Goal: Transaction & Acquisition: Purchase product/service

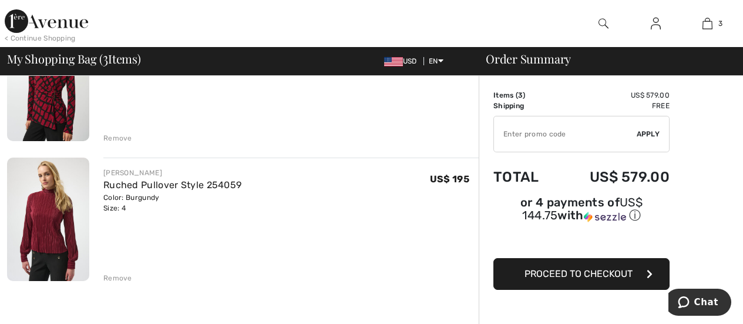
scroll to position [59, 0]
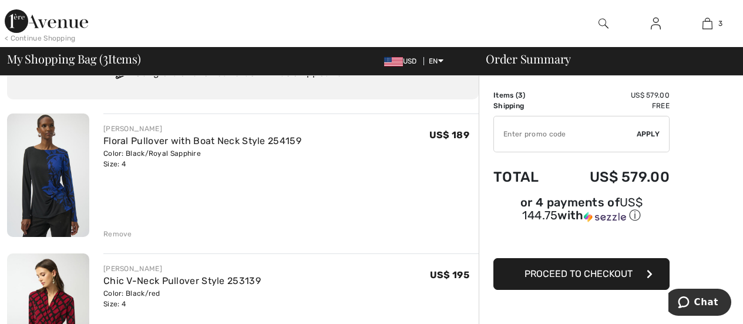
click at [58, 182] on img at bounding box center [48, 174] width 82 height 123
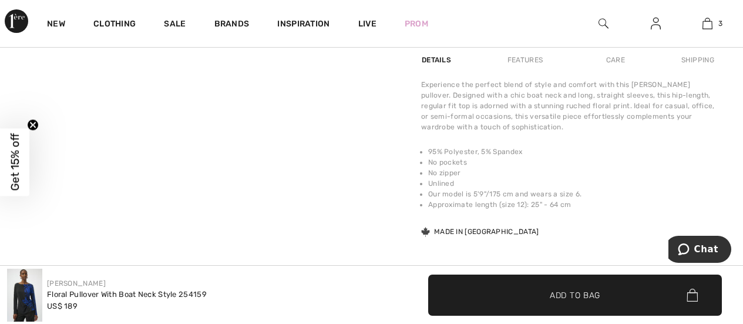
scroll to position [764, 0]
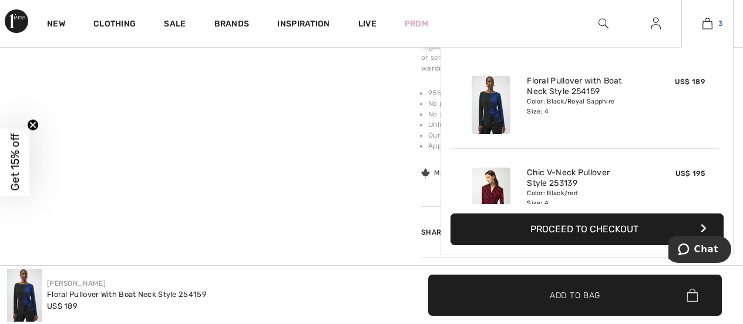
click at [700, 21] on link "3" at bounding box center [707, 23] width 51 height 14
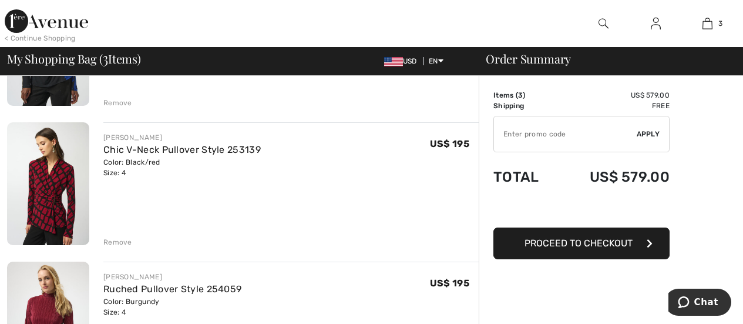
scroll to position [235, 0]
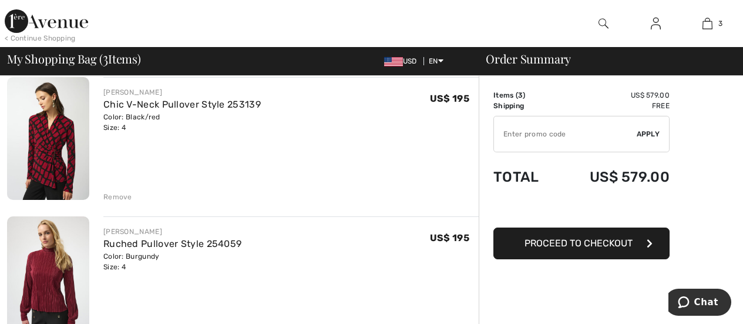
click at [125, 202] on div "Remove" at bounding box center [117, 197] width 29 height 11
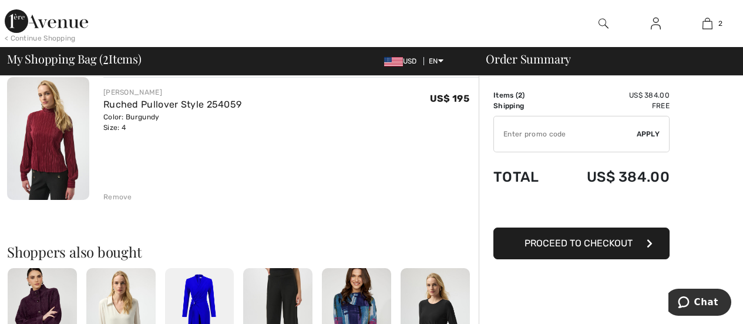
click at [125, 202] on div "Remove" at bounding box center [117, 197] width 29 height 11
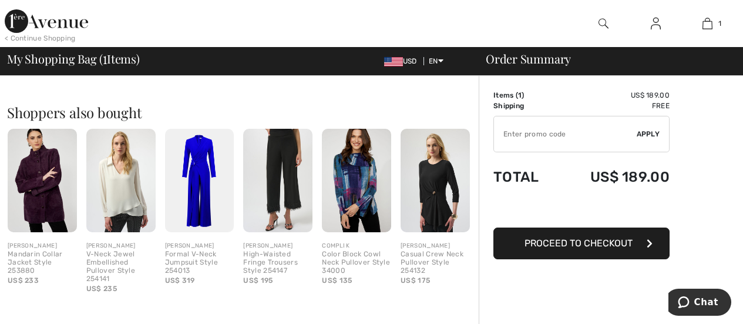
click at [536, 245] on span "Proceed to Checkout" at bounding box center [579, 242] width 108 height 11
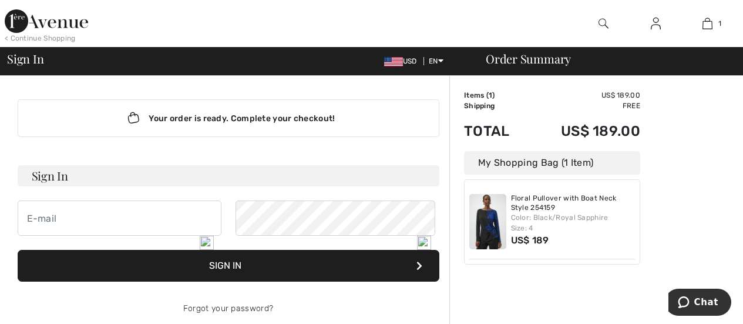
click at [206, 240] on img at bounding box center [207, 243] width 14 height 14
click at [546, 174] on div "My Shopping Bag (1 Item)" at bounding box center [552, 162] width 176 height 23
click at [205, 238] on img at bounding box center [207, 243] width 14 height 14
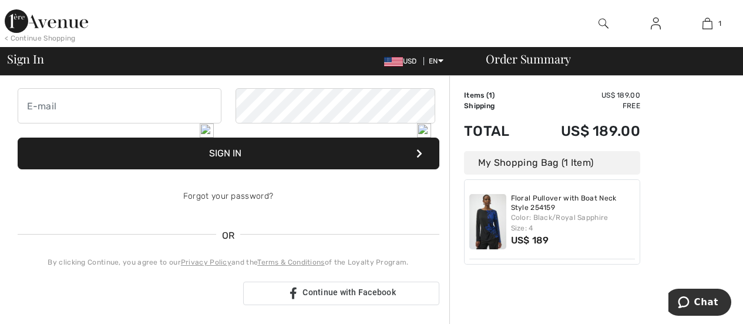
scroll to position [117, 0]
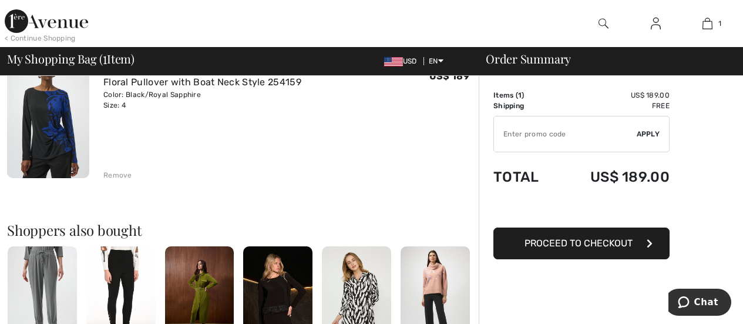
scroll to position [352, 0]
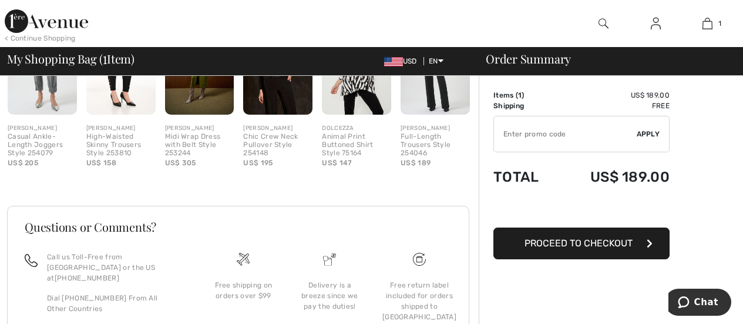
click at [543, 245] on span "Proceed to Checkout" at bounding box center [579, 242] width 108 height 11
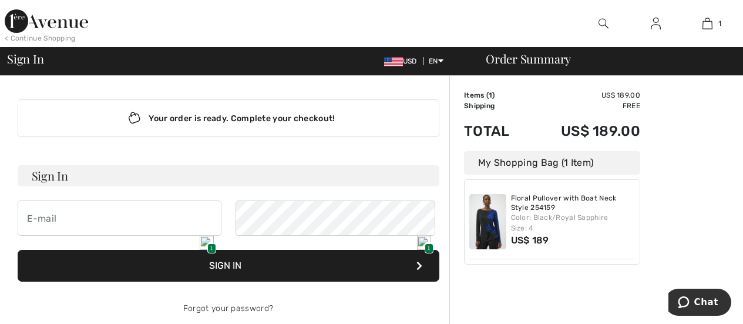
click at [208, 242] on img at bounding box center [207, 243] width 14 height 14
click at [267, 281] on button "Sign In" at bounding box center [229, 266] width 422 height 32
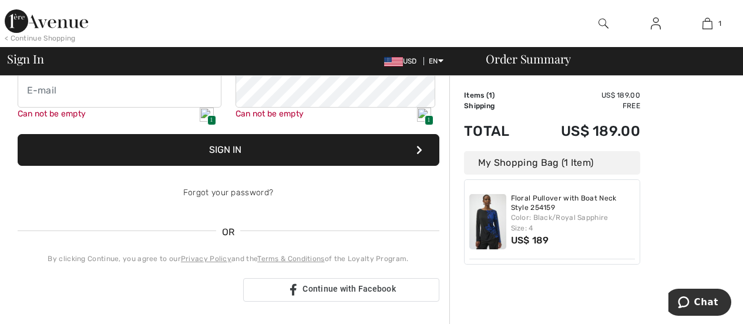
scroll to position [131, 0]
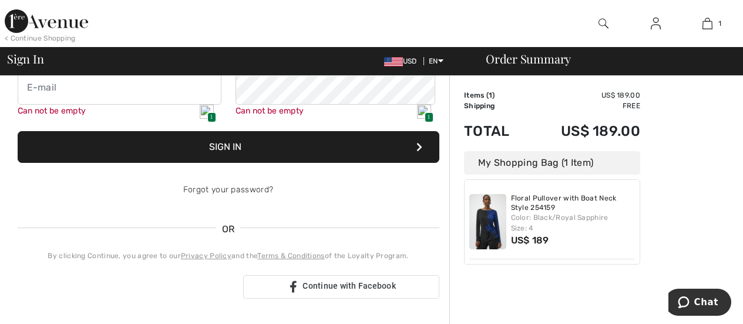
click at [208, 111] on img at bounding box center [207, 112] width 14 height 14
type input "babrown122@msn.com"
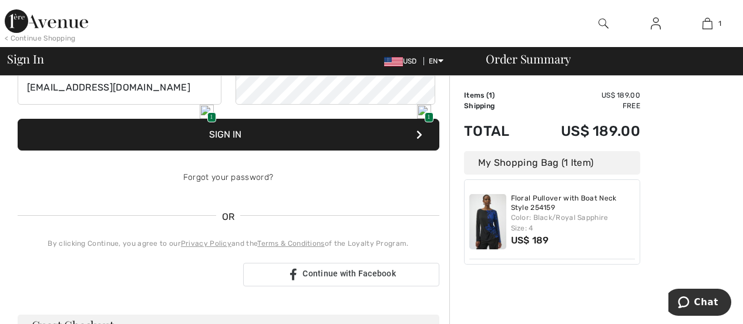
click at [423, 112] on img at bounding box center [424, 112] width 14 height 14
click at [425, 113] on div "1" at bounding box center [424, 112] width 14 height 14
click at [192, 150] on button "Sign In" at bounding box center [229, 135] width 422 height 32
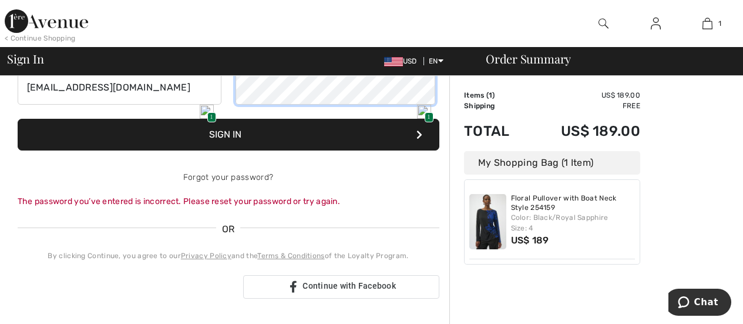
click at [74, 98] on div "[EMAIL_ADDRESS][DOMAIN_NAME] 1 1" at bounding box center [229, 86] width 422 height 35
click at [129, 92] on form "Sign In babrown122@msn.com 1 1 Sign In Forgot your password? The password you’v…" at bounding box center [229, 120] width 422 height 173
click at [252, 150] on button "Sign In" at bounding box center [229, 135] width 422 height 32
click at [210, 108] on img at bounding box center [207, 112] width 14 height 14
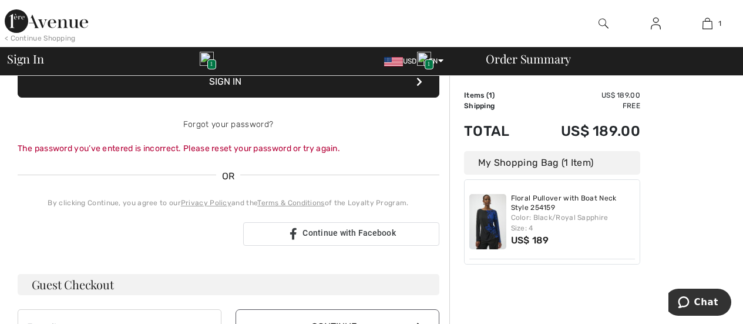
scroll to position [190, 0]
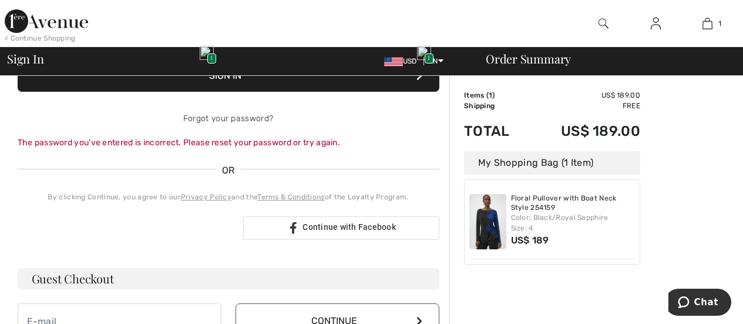
click at [427, 55] on span "1" at bounding box center [429, 58] width 9 height 10
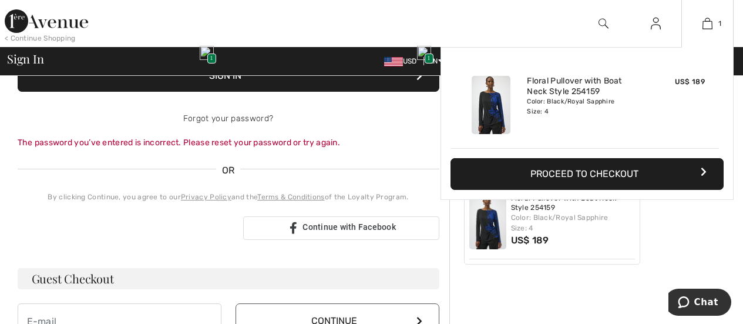
click at [538, 190] on button "Proceed to Checkout" at bounding box center [587, 174] width 273 height 32
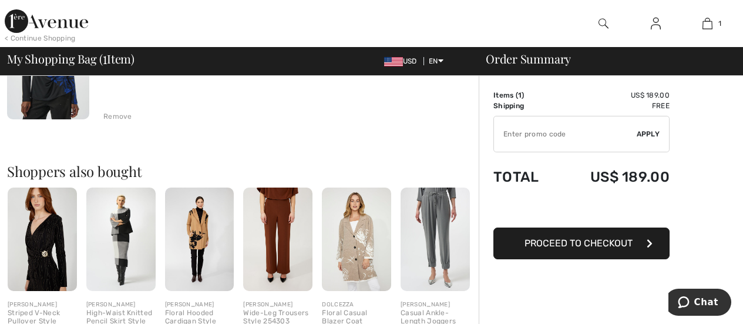
click at [572, 248] on span "Proceed to Checkout" at bounding box center [579, 242] width 108 height 11
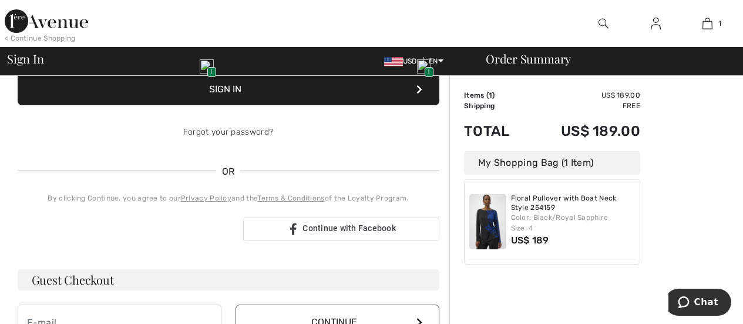
scroll to position [59, 0]
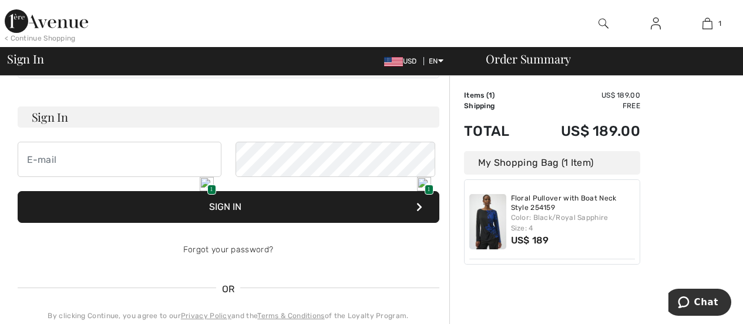
click at [210, 184] on span "1" at bounding box center [211, 189] width 9 height 10
click at [713, 301] on span "Chat" at bounding box center [706, 302] width 24 height 11
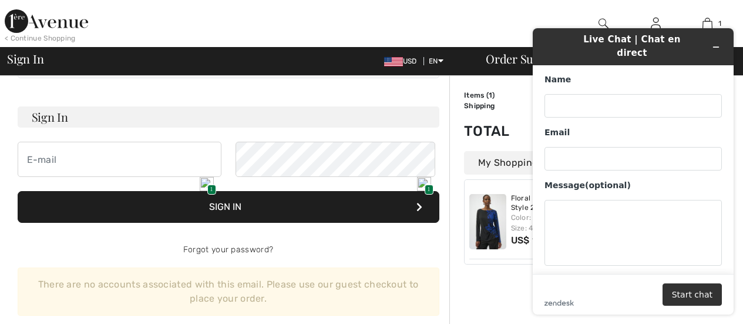
click at [103, 177] on input "email" at bounding box center [120, 159] width 204 height 35
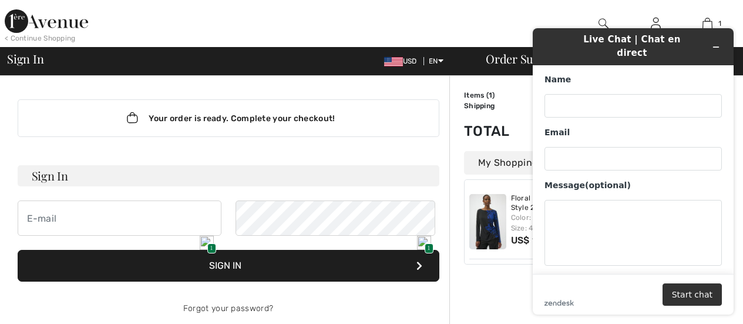
scroll to position [59, 0]
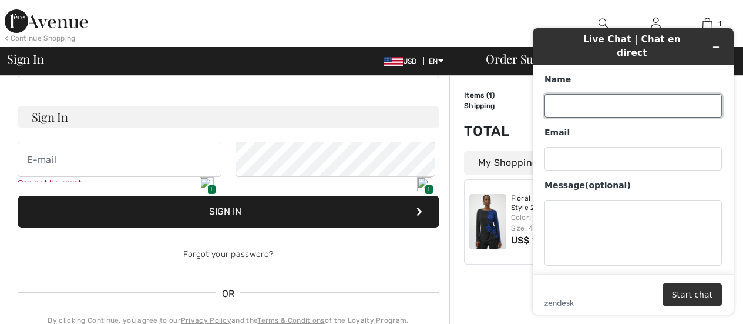
click at [581, 94] on input "Name" at bounding box center [633, 105] width 177 height 23
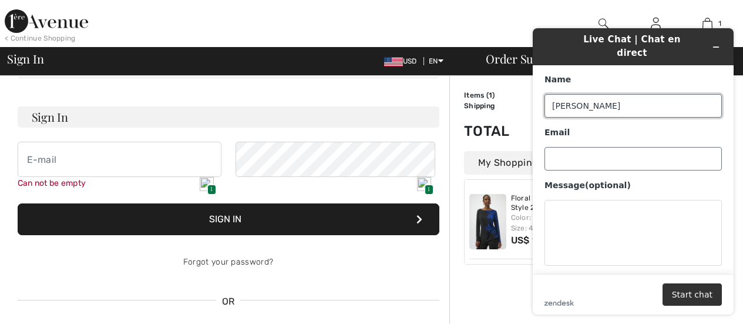
type input "Bev Brown"
click at [560, 147] on input "Email" at bounding box center [633, 158] width 177 height 23
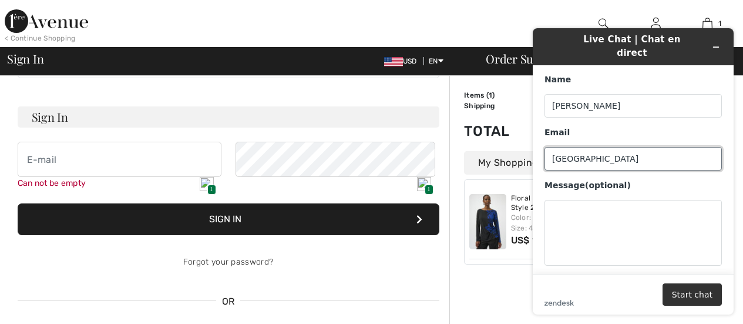
type input "[STREET_ADDRESS]"
drag, startPoint x: 674, startPoint y: 146, endPoint x: 482, endPoint y: 145, distance: 192.1
click at [523, 145] on html "Live Chat | Chat en direct Name Bev Brown Email 22115 North Las Positas Drive M…" at bounding box center [633, 171] width 220 height 305
type input "[EMAIL_ADDRESS][DOMAIN_NAME]"
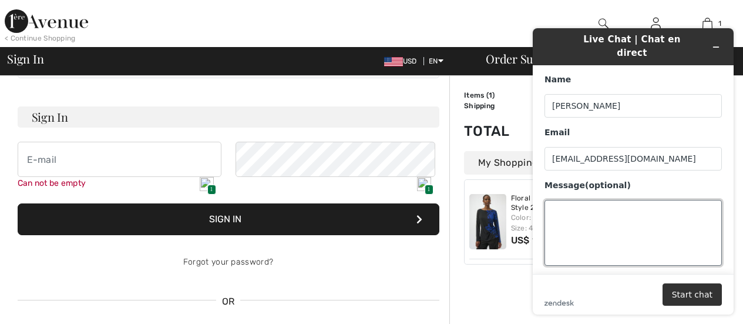
click at [576, 210] on textarea "Message (optional)" at bounding box center [633, 233] width 177 height 66
type textarea "I cannot sign in to complete my order"
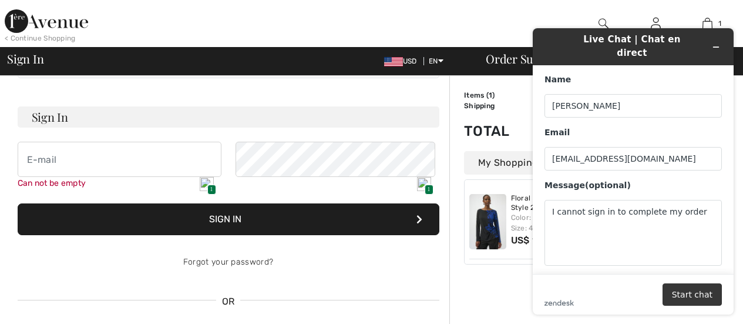
click at [685, 292] on button "Start chat" at bounding box center [692, 294] width 59 height 22
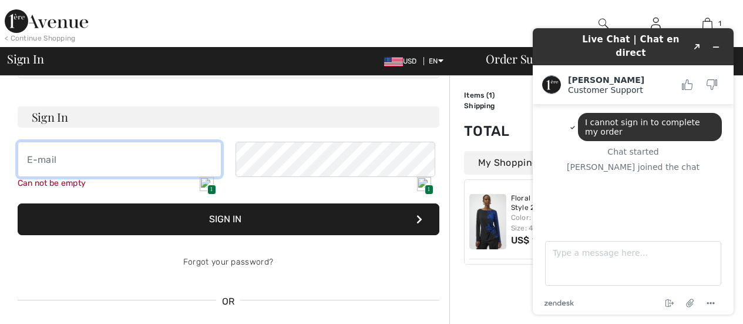
type input "[EMAIL_ADDRESS][DOMAIN_NAME]"
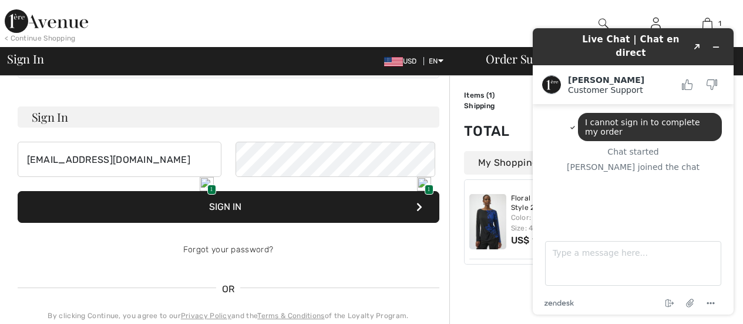
click at [423, 182] on img at bounding box center [424, 184] width 14 height 14
click at [183, 223] on button "Sign In" at bounding box center [229, 207] width 422 height 32
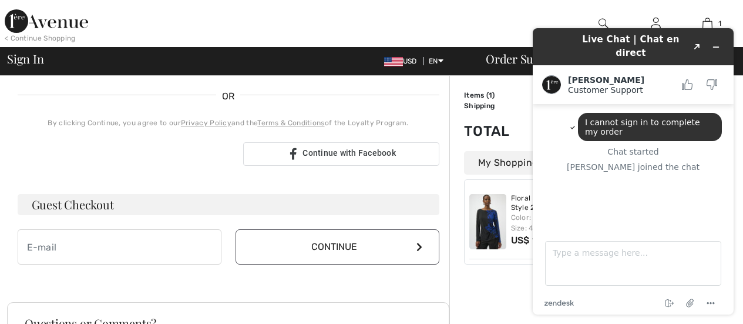
scroll to position [294, 0]
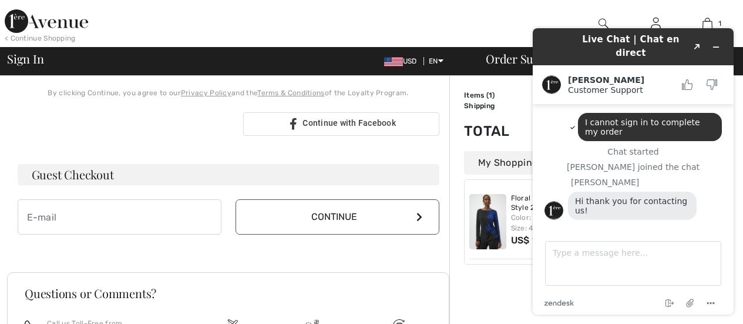
click at [107, 185] on h3 "Guest Checkout" at bounding box center [229, 174] width 422 height 21
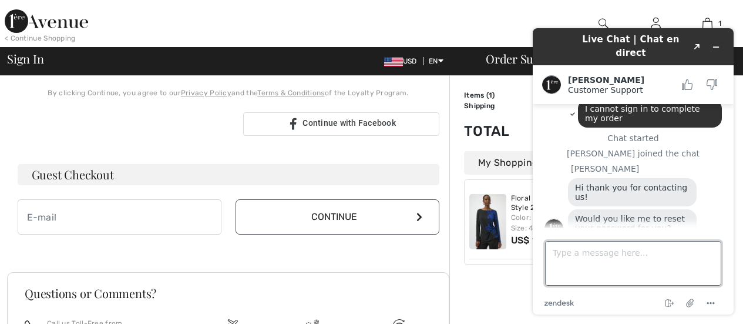
click at [584, 261] on textarea "Type a message here..." at bounding box center [633, 263] width 176 height 45
type textarea "yes"
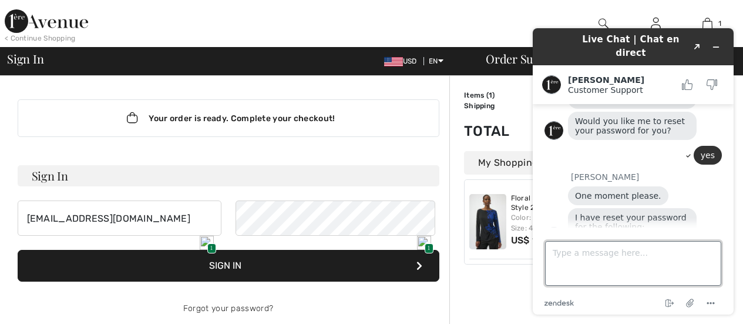
scroll to position [59, 0]
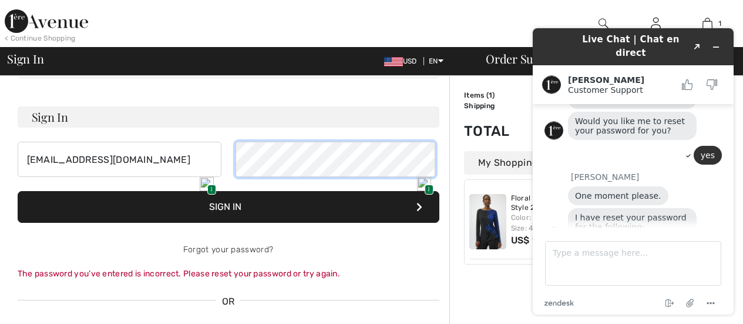
click at [177, 173] on div "babrown122@msn.com 1 1" at bounding box center [229, 159] width 422 height 35
click at [244, 223] on button "Sign In" at bounding box center [229, 207] width 422 height 32
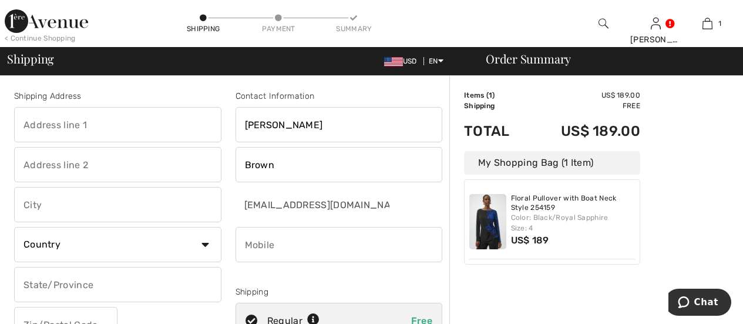
click at [133, 138] on input "text" at bounding box center [117, 124] width 207 height 35
type input "[STREET_ADDRESS]"
click at [93, 220] on input "text" at bounding box center [117, 204] width 207 height 35
type input "[GEOGRAPHIC_DATA]"
click at [204, 252] on select "Country [GEOGRAPHIC_DATA] [GEOGRAPHIC_DATA] [GEOGRAPHIC_DATA] [GEOGRAPHIC_DATA]…" at bounding box center [117, 244] width 207 height 35
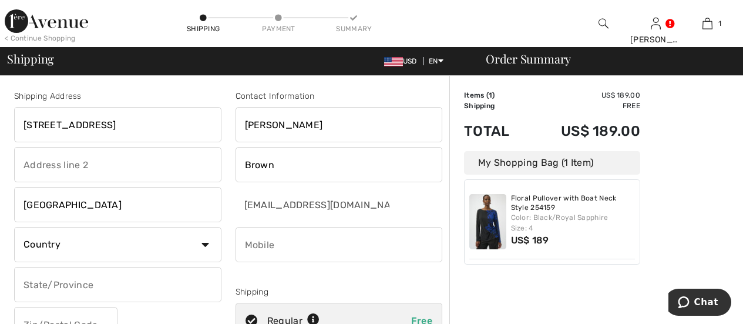
select select "US"
click at [18, 236] on select "Country [GEOGRAPHIC_DATA] [GEOGRAPHIC_DATA] [GEOGRAPHIC_DATA] [GEOGRAPHIC_DATA]…" at bounding box center [117, 244] width 207 height 35
click at [204, 293] on select "State/Province [US_STATE] [US_STATE] [US_STATE] [US_STATE] [US_STATE] [US_STATE…" at bounding box center [117, 284] width 207 height 35
select select "AZ"
click at [18, 277] on select "State/Province [US_STATE] [US_STATE] [US_STATE] [US_STATE] [US_STATE] [US_STATE…" at bounding box center [117, 284] width 207 height 35
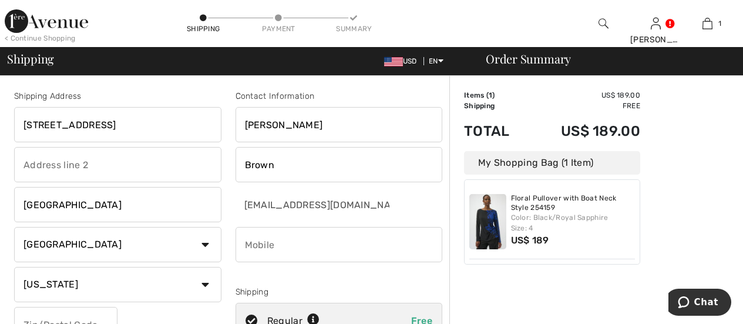
click at [312, 250] on input "phone" at bounding box center [339, 244] width 207 height 35
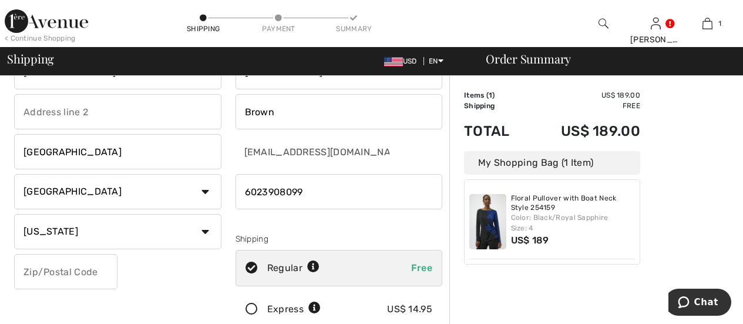
scroll to position [59, 0]
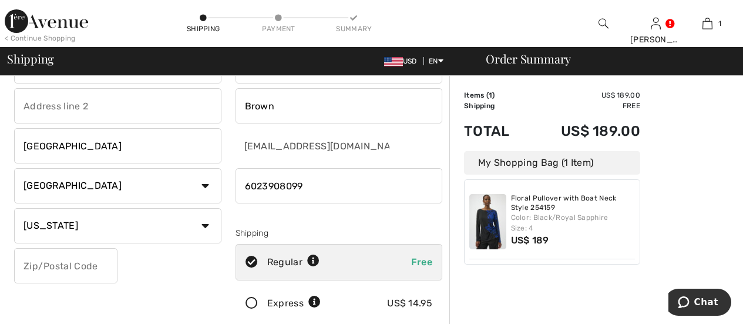
type input "6023908099"
click at [93, 277] on input "text" at bounding box center [65, 265] width 103 height 35
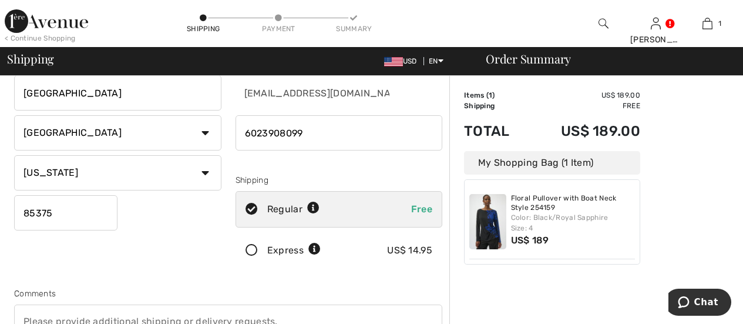
scroll to position [117, 0]
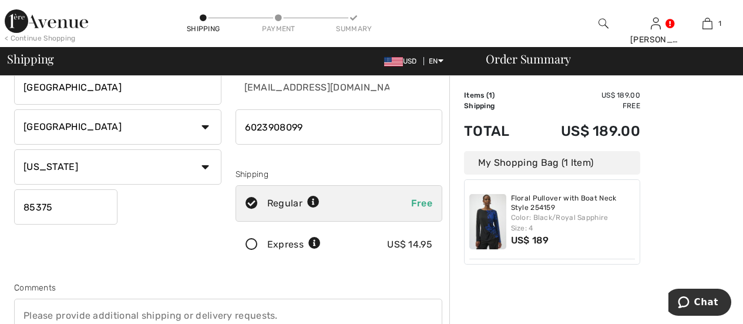
type input "85375"
click at [257, 251] on icon at bounding box center [251, 245] width 31 height 12
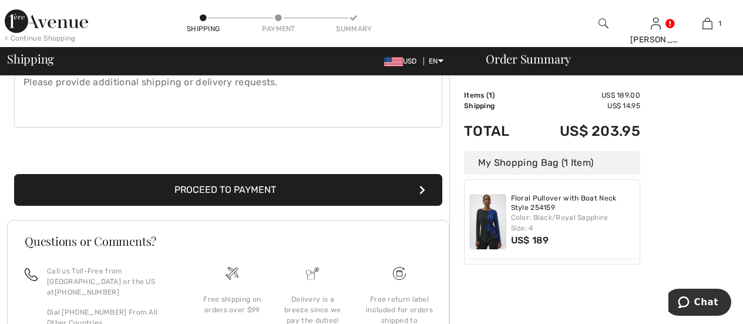
scroll to position [352, 0]
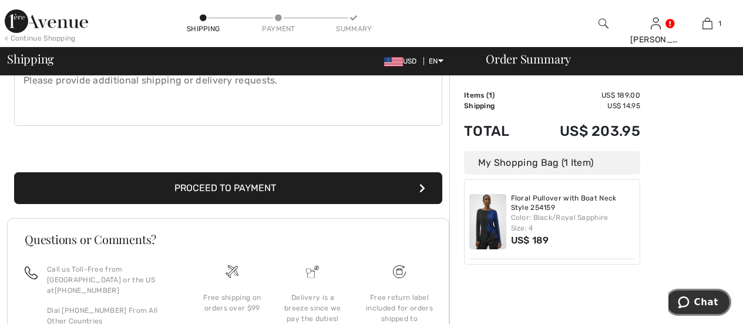
click at [694, 299] on span "Chat" at bounding box center [686, 302] width 16 height 12
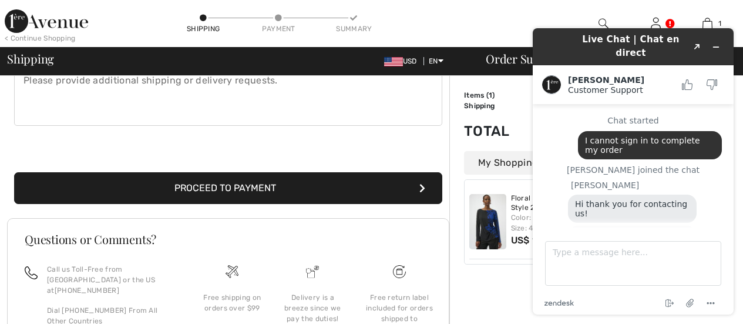
scroll to position [114, 0]
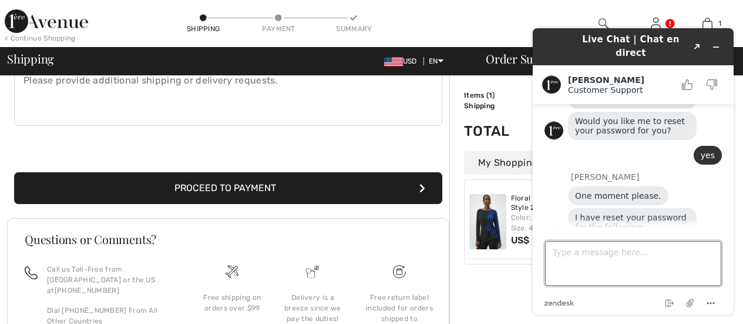
click at [565, 260] on textarea "Type a message here..." at bounding box center [633, 263] width 176 height 45
type textarea "Thank You!"
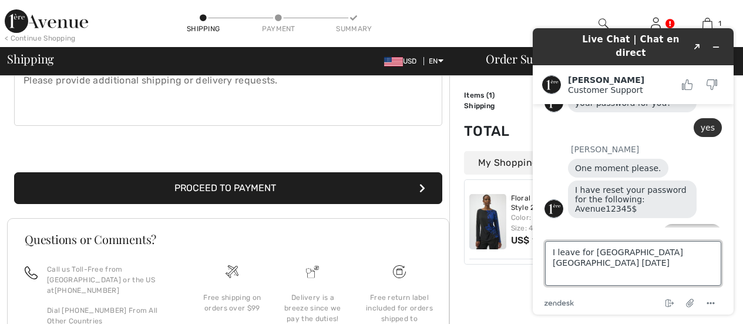
scroll to position [181, 0]
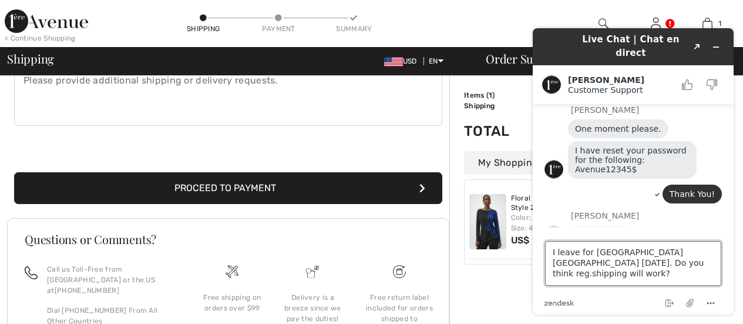
click at [604, 267] on textarea "I leave for [GEOGRAPHIC_DATA] [GEOGRAPHIC_DATA] [DATE]. Do you think reg.shippi…" at bounding box center [633, 263] width 176 height 45
type textarea "I leave for [GEOGRAPHIC_DATA] [GEOGRAPHIC_DATA] [DATE]. Do you think reg.ular s…"
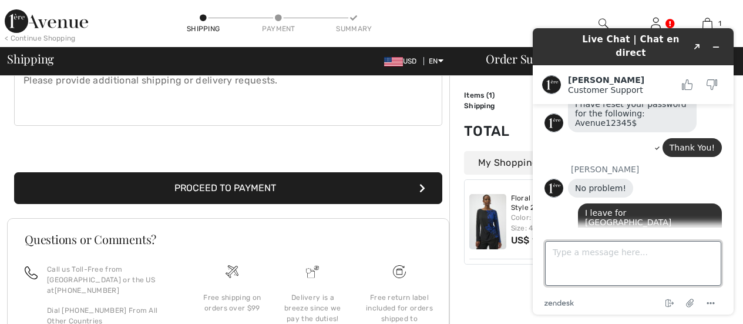
scroll to position [304, 0]
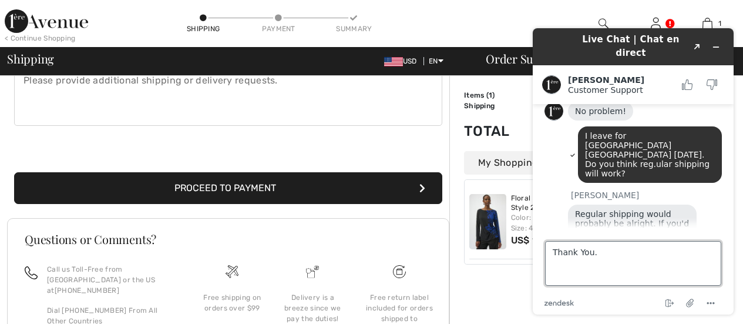
type textarea "Thank You."
click at [425, 204] on button "Proceed to Payment" at bounding box center [228, 188] width 428 height 32
click at [14, 172] on button "Proceed to Payment" at bounding box center [228, 188] width 428 height 32
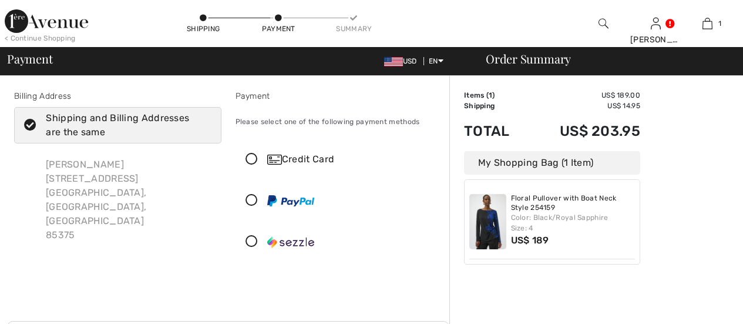
scroll to position [304, 0]
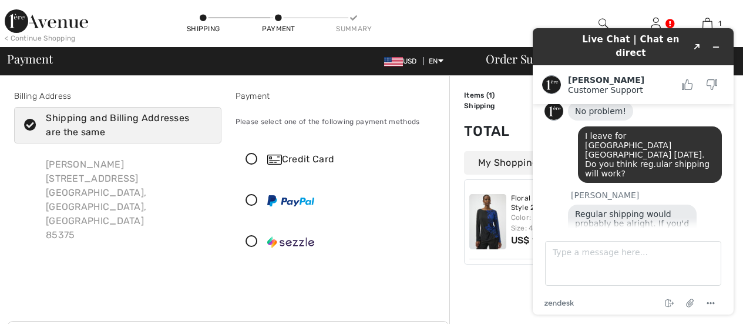
click at [257, 166] on icon at bounding box center [251, 159] width 31 height 12
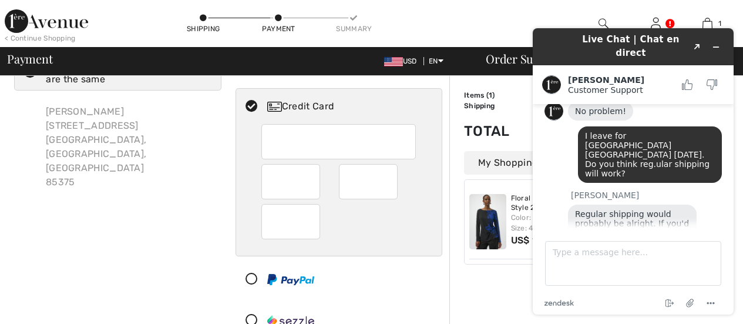
scroll to position [59, 0]
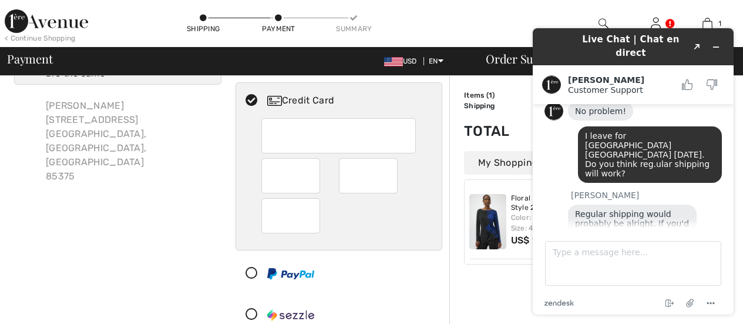
click at [515, 99] on td "Items ( 1 )" at bounding box center [495, 95] width 63 height 11
click at [741, 284] on div "Live Chat | Chat en direct Created with Sketch. [PERSON_NAME] Customer Support …" at bounding box center [633, 171] width 220 height 305
drag, startPoint x: 556, startPoint y: 40, endPoint x: 751, endPoint y: 25, distance: 195.6
click at [743, 25] on html "Live Chat | Chat en direct Created with Sketch. [PERSON_NAME] Customer Support …" at bounding box center [633, 171] width 220 height 305
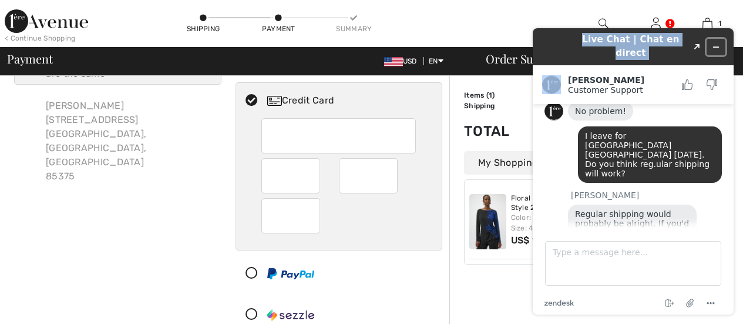
click at [722, 39] on button "Minimize widget" at bounding box center [716, 47] width 19 height 16
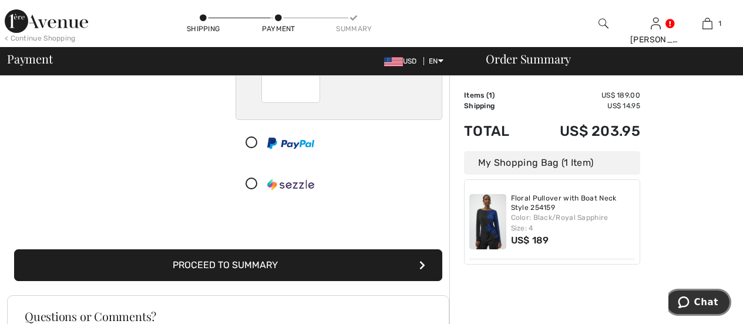
scroll to position [235, 0]
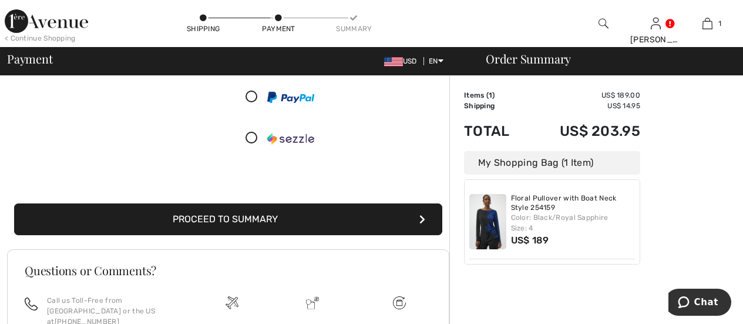
click at [344, 235] on button "Proceed to Summary" at bounding box center [228, 219] width 428 height 32
click at [417, 235] on button "Proceed to Summary" at bounding box center [228, 219] width 428 height 32
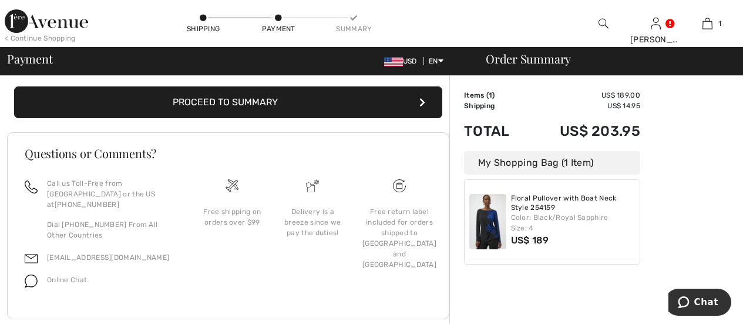
scroll to position [352, 0]
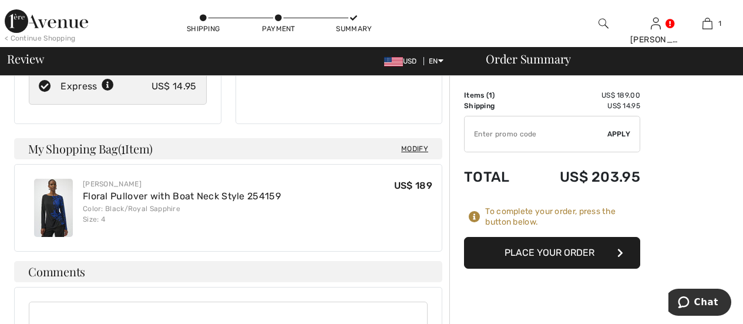
scroll to position [294, 0]
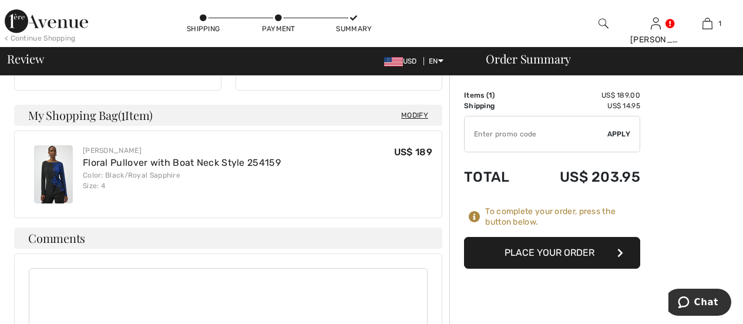
click at [542, 261] on button "Place Your Order" at bounding box center [552, 253] width 176 height 32
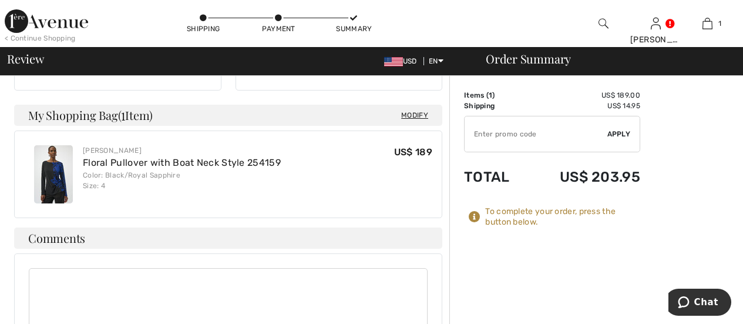
scroll to position [352, 0]
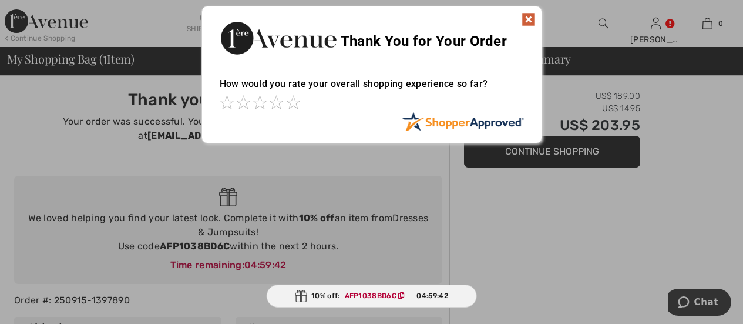
click at [529, 19] on img at bounding box center [529, 19] width 14 height 14
